Goal: Transaction & Acquisition: Book appointment/travel/reservation

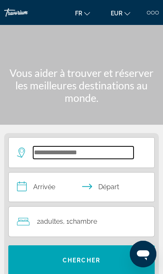
click at [115, 152] on input "Search widget" at bounding box center [83, 152] width 100 height 12
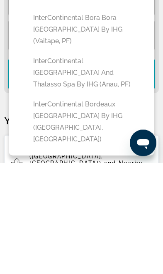
scroll to position [82, 0]
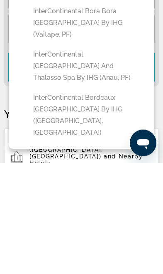
click at [114, 201] on button "InterContinental Bordeaux [GEOGRAPHIC_DATA] by IHG ([GEOGRAPHIC_DATA], [GEOGRAP…" at bounding box center [87, 226] width 117 height 51
type input "**********"
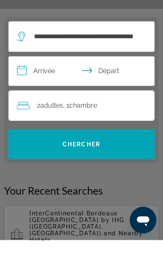
click at [52, 91] on input "**********" at bounding box center [83, 107] width 149 height 32
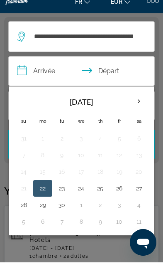
scroll to position [104, 0]
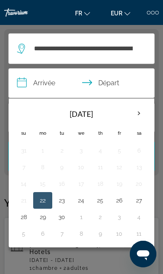
click at [135, 111] on th "Next month" at bounding box center [139, 113] width 18 height 18
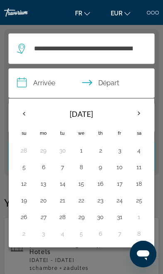
click at [120, 199] on button "24" at bounding box center [120, 200] width 10 height 12
click at [62, 215] on button "28" at bounding box center [63, 217] width 10 height 12
type input "**********"
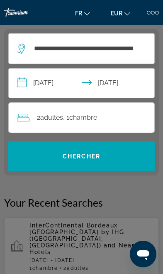
click at [116, 157] on span "Search widget" at bounding box center [81, 156] width 147 height 20
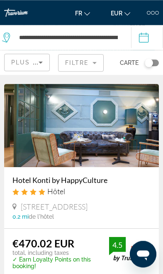
scroll to position [2229, 0]
click at [113, 138] on img "Main content" at bounding box center [81, 125] width 155 height 83
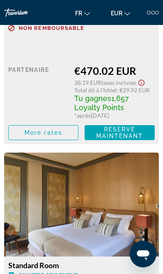
scroll to position [1234, 0]
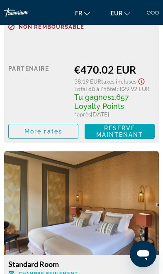
click at [32, 136] on span "Main content" at bounding box center [43, 131] width 69 height 20
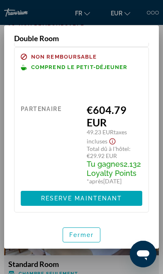
scroll to position [361, 0]
click at [84, 238] on span "Fermer" at bounding box center [81, 234] width 25 height 7
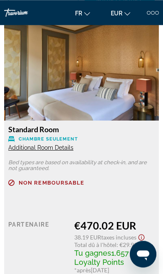
scroll to position [1371, 0]
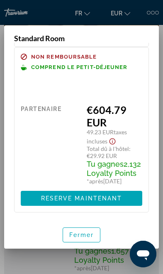
scroll to position [362, 0]
click at [84, 238] on span "Fermer" at bounding box center [81, 234] width 25 height 7
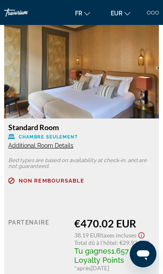
scroll to position [1371, 0]
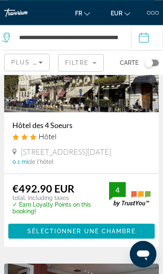
scroll to position [581, 0]
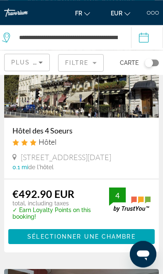
click at [85, 57] on mat-form-field "Filtre" at bounding box center [81, 62] width 46 height 17
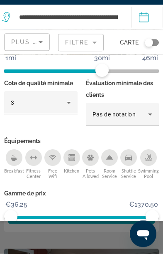
scroll to position [114, 0]
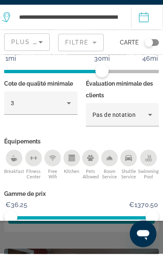
click at [64, 118] on div "3" at bounding box center [39, 123] width 56 height 10
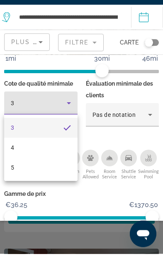
scroll to position [602, 0]
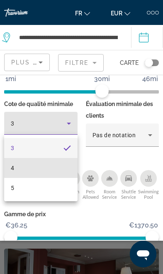
click at [46, 165] on mat-option "4" at bounding box center [40, 168] width 73 height 20
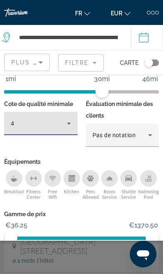
click at [110, 258] on span "Montrer les résultats" at bounding box center [114, 259] width 50 height 13
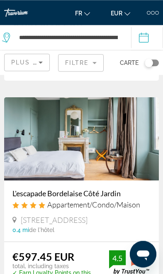
scroll to position [1730, 0]
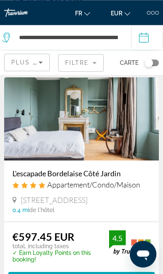
click at [120, 157] on img "Main content" at bounding box center [81, 118] width 155 height 83
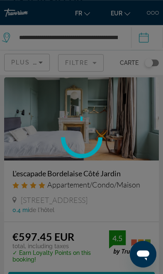
scroll to position [1750, 0]
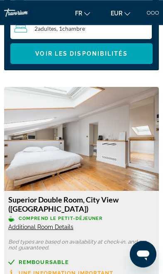
scroll to position [1006, 0]
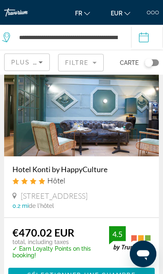
scroll to position [2477, 0]
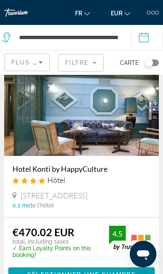
click at [131, 139] on img "Main content" at bounding box center [81, 114] width 155 height 83
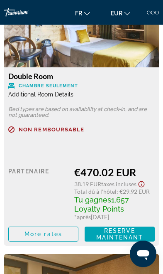
scroll to position [1128, 0]
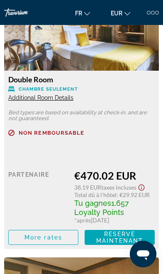
click at [30, 242] on span "Main content" at bounding box center [43, 237] width 69 height 20
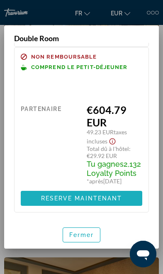
scroll to position [361, 0]
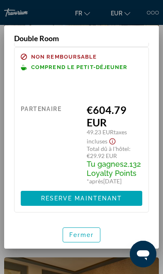
click at [91, 239] on span "button" at bounding box center [81, 235] width 37 height 20
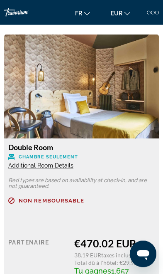
scroll to position [1061, 0]
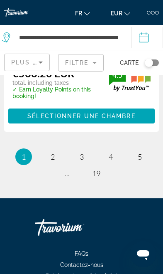
scroll to position [2868, 0]
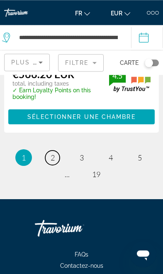
click at [53, 162] on span "2" at bounding box center [53, 157] width 4 height 9
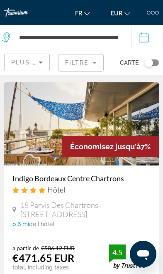
scroll to position [513, 0]
click at [129, 142] on span "Économisez jusqu'à" at bounding box center [105, 146] width 71 height 9
click at [128, 144] on span "Économisez jusqu'à" at bounding box center [105, 146] width 71 height 9
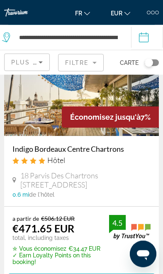
scroll to position [545, 0]
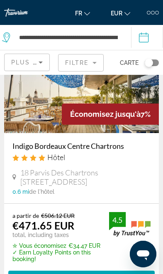
click at [86, 273] on span "Sélectionner une chambre" at bounding box center [81, 277] width 108 height 7
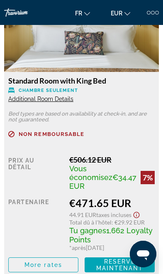
scroll to position [1127, 0]
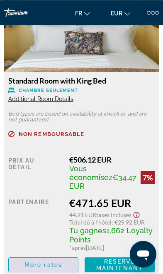
click at [52, 264] on span "More rates" at bounding box center [43, 264] width 38 height 7
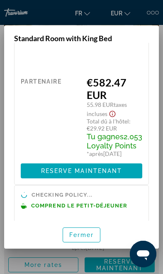
scroll to position [384, 0]
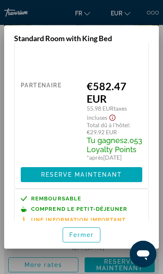
click at [84, 238] on span "Fermer" at bounding box center [81, 234] width 25 height 7
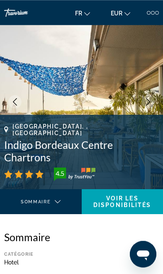
scroll to position [0, 0]
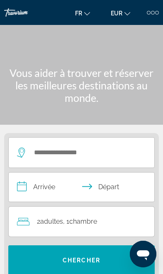
click at [38, 143] on div "Search widget" at bounding box center [77, 152] width 121 height 30
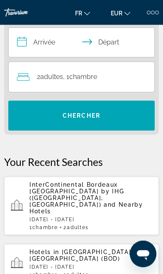
scroll to position [145, 0]
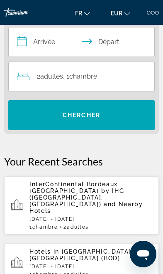
click at [114, 185] on span "InterContinental Bordeaux [GEOGRAPHIC_DATA] by IHG ([GEOGRAPHIC_DATA], [GEOGRAP…" at bounding box center [76, 194] width 95 height 27
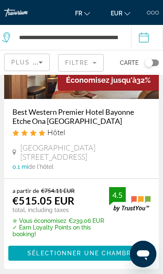
scroll to position [95, 0]
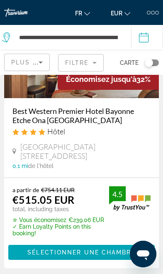
click at [84, 247] on span "Main content" at bounding box center [81, 252] width 147 height 20
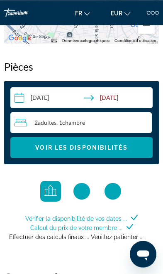
scroll to position [915, 0]
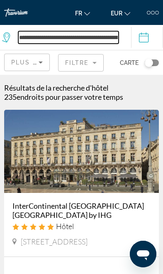
click at [98, 37] on input "**********" at bounding box center [68, 37] width 100 height 12
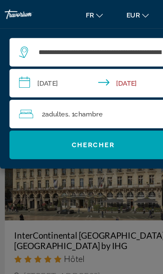
click at [94, 95] on div "2 Adulte Adultes , 1 Chambre pièces" at bounding box center [86, 100] width 138 height 12
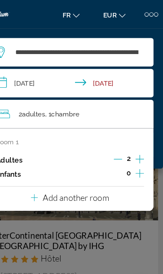
click at [139, 136] on icon "Increment adults" at bounding box center [142, 139] width 7 height 10
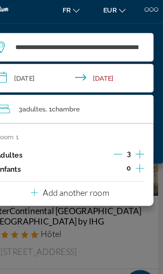
click at [124, 35] on div "**********" at bounding box center [82, 45] width 130 height 25
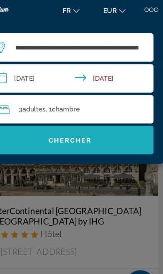
click at [72, 123] on span "Chercher" at bounding box center [82, 126] width 38 height 7
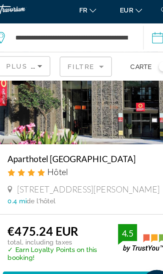
scroll to position [1497, 0]
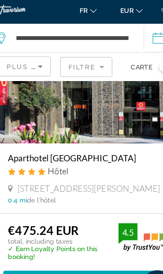
click at [118, 113] on img "Main content" at bounding box center [81, 87] width 155 height 83
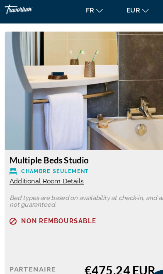
scroll to position [1064, 0]
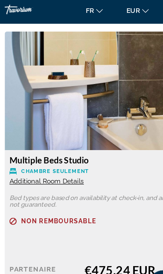
click at [59, 159] on span "Additional Room Details" at bounding box center [40, 162] width 65 height 7
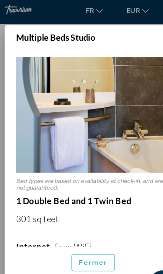
scroll to position [0, 0]
click at [139, 125] on img at bounding box center [81, 104] width 135 height 101
click at [79, 237] on span "Fermer" at bounding box center [81, 233] width 25 height 7
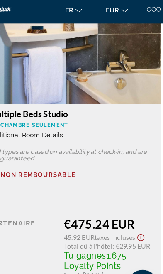
scroll to position [1104, 0]
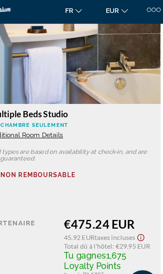
click at [49, 253] on span "Main content" at bounding box center [43, 262] width 69 height 20
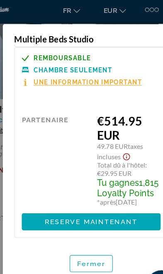
scroll to position [171, 0]
click at [83, 238] on span "Fermer" at bounding box center [81, 234] width 25 height 7
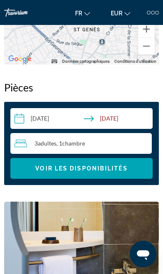
scroll to position [874, 0]
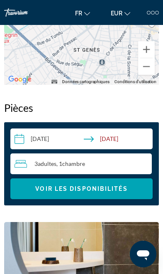
click at [131, 161] on div "3 Adulte Adultes , 1 Chambre pièces" at bounding box center [83, 164] width 137 height 10
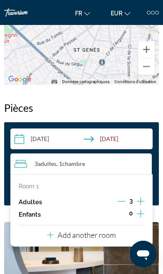
click at [127, 199] on div "3" at bounding box center [131, 202] width 27 height 12
click at [122, 205] on button "Decrement adults" at bounding box center [121, 202] width 7 height 10
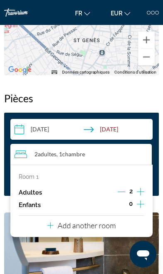
scroll to position [883, 0]
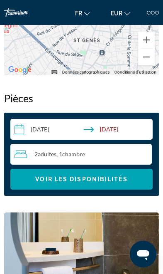
click at [131, 181] on span "Search widget" at bounding box center [81, 179] width 142 height 20
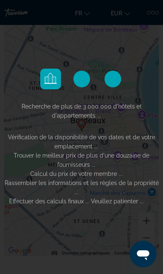
scroll to position [681, 0]
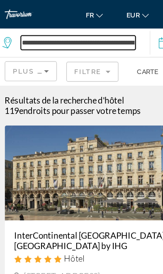
click at [50, 38] on input "**********" at bounding box center [68, 37] width 100 height 12
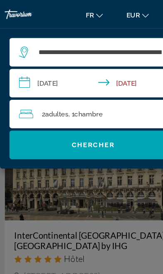
click at [38, 98] on span "2 Adulte Adultes" at bounding box center [48, 100] width 23 height 12
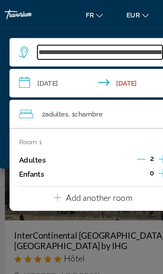
click at [39, 48] on input "**********" at bounding box center [88, 45] width 110 height 12
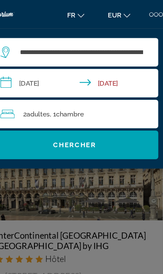
click at [55, 136] on span "Search widget" at bounding box center [81, 127] width 147 height 20
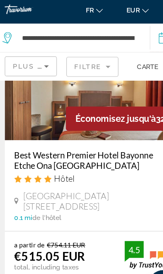
click at [21, 109] on img "Main content" at bounding box center [81, 85] width 155 height 83
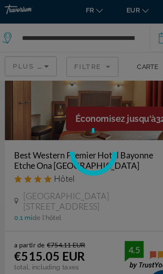
scroll to position [303, 0]
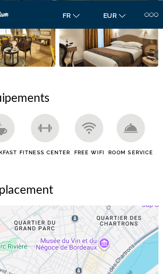
scroll to position [529, 0]
